Goal: Transaction & Acquisition: Obtain resource

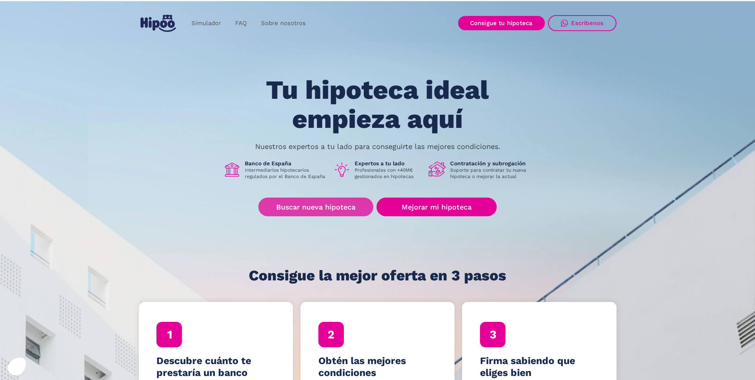
click at [333, 205] on link "Buscar nueva hipoteca" at bounding box center [315, 206] width 115 height 19
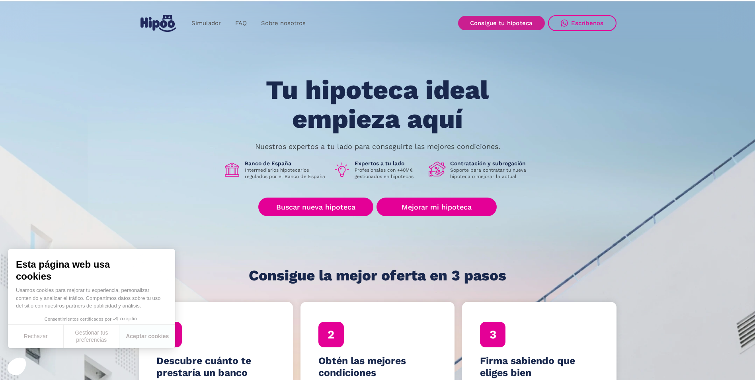
click at [522, 21] on link "Consigue tu hipoteca" at bounding box center [501, 23] width 87 height 14
